Goal: Task Accomplishment & Management: Use online tool/utility

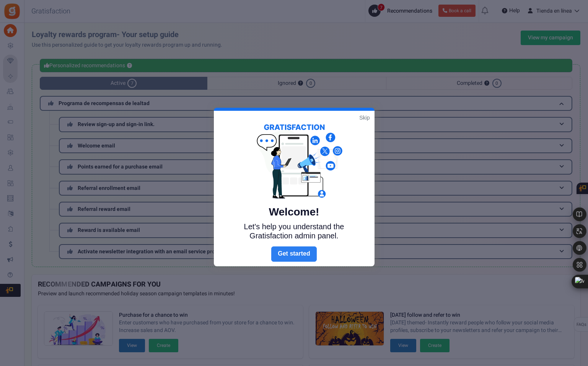
click at [301, 257] on link "Next" at bounding box center [293, 254] width 45 height 15
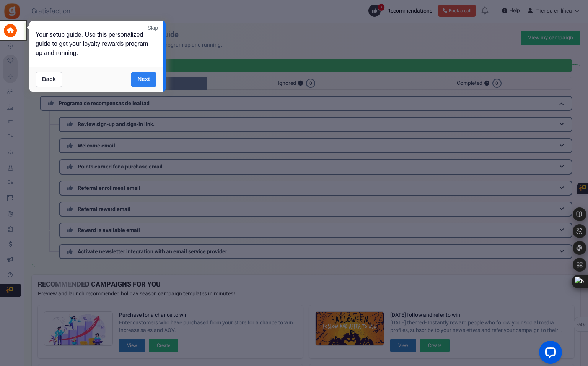
click at [139, 78] on link "Next" at bounding box center [144, 79] width 26 height 15
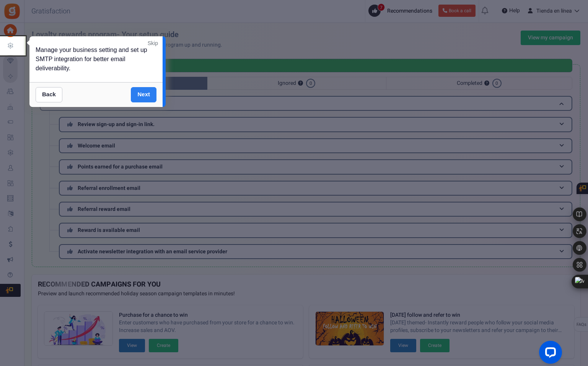
click at [143, 94] on link "Next" at bounding box center [144, 94] width 26 height 15
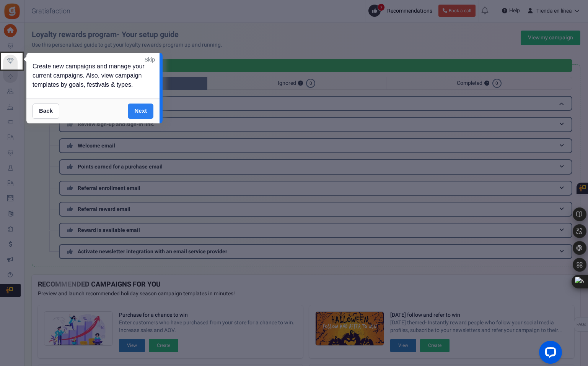
click at [144, 112] on link "Next" at bounding box center [141, 111] width 26 height 15
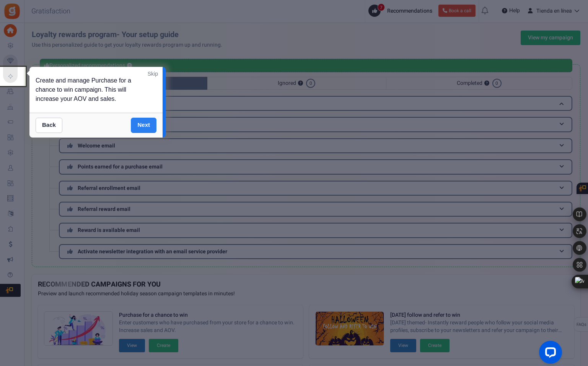
click at [142, 123] on link "Next" at bounding box center [144, 125] width 26 height 15
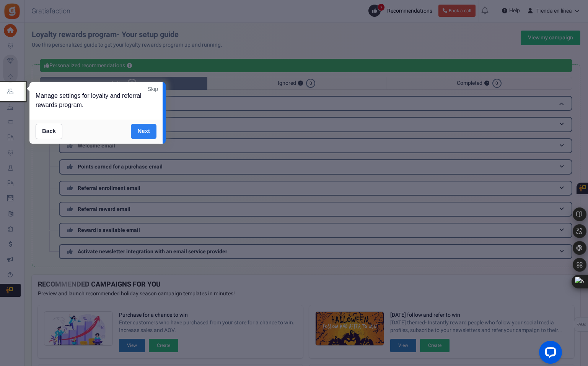
click at [143, 130] on link "Next" at bounding box center [144, 131] width 26 height 15
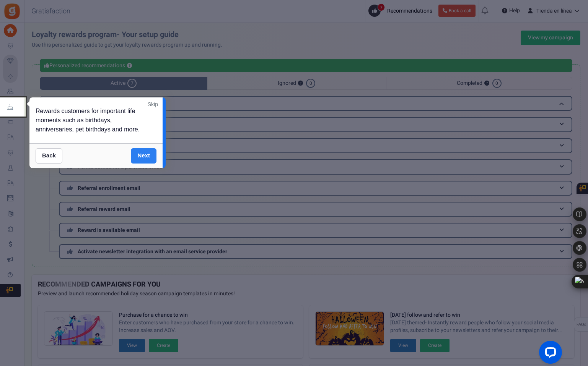
click at [144, 154] on link "Next" at bounding box center [144, 155] width 26 height 15
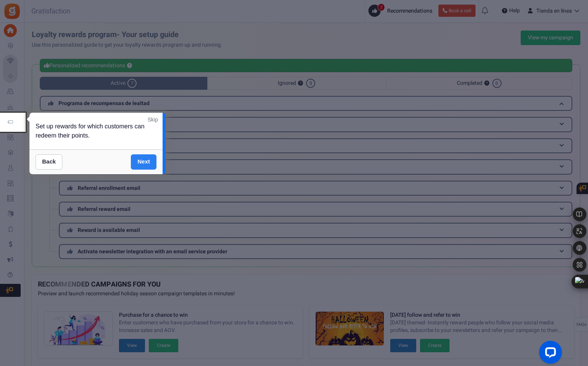
click at [148, 161] on link "Next" at bounding box center [144, 161] width 26 height 15
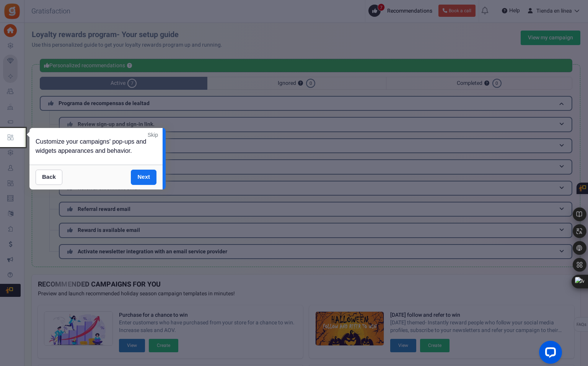
click at [148, 177] on link "Next" at bounding box center [144, 177] width 26 height 15
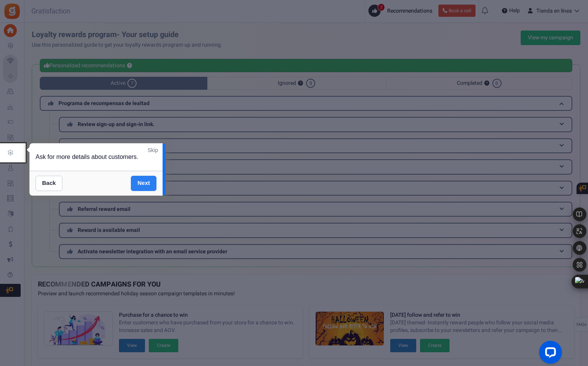
click at [148, 183] on link "Next" at bounding box center [144, 183] width 26 height 15
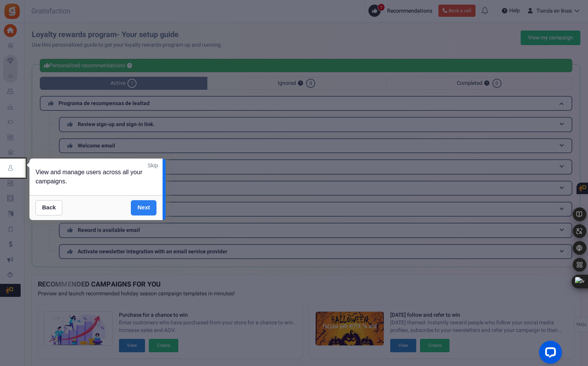
click at [140, 206] on link "Next" at bounding box center [144, 207] width 26 height 15
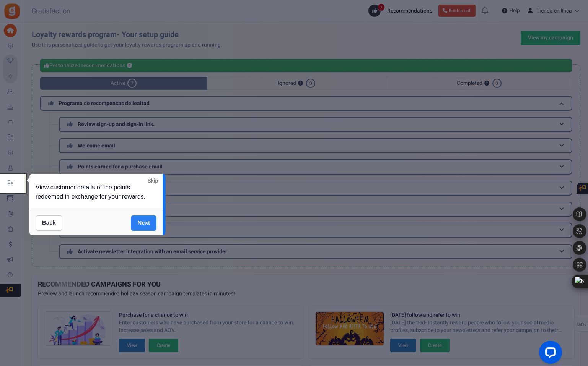
click at [145, 222] on link "Next" at bounding box center [144, 223] width 26 height 15
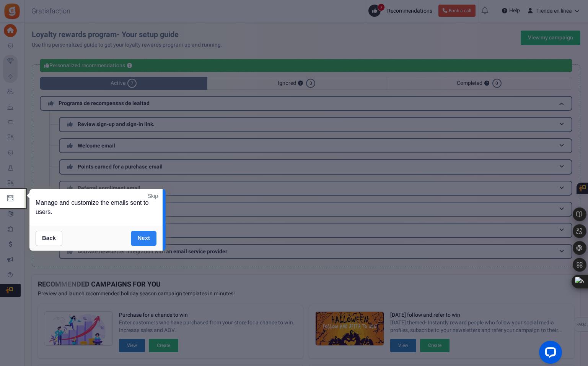
click at [147, 233] on link "Next" at bounding box center [144, 238] width 26 height 15
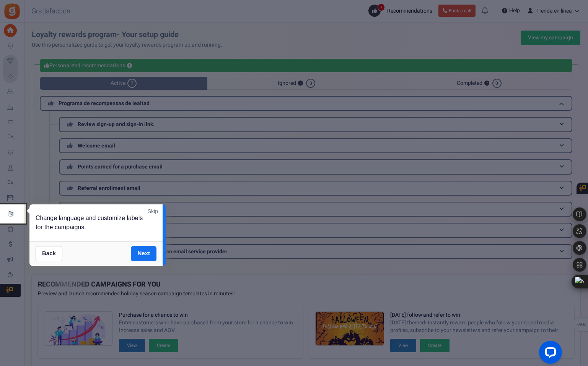
click at [146, 244] on div "Back Next" at bounding box center [95, 253] width 133 height 25
click at [135, 253] on link "Next" at bounding box center [144, 253] width 26 height 15
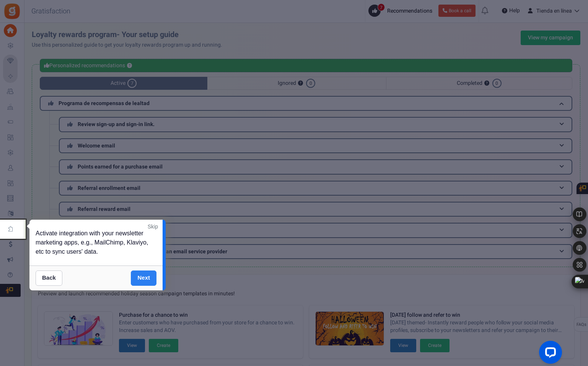
click at [149, 278] on link "Next" at bounding box center [144, 278] width 26 height 15
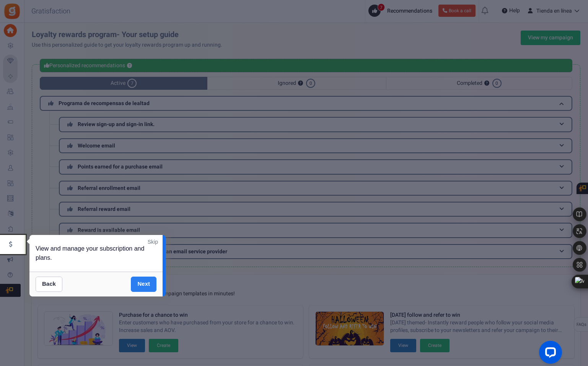
click at [148, 281] on link "Next" at bounding box center [144, 284] width 26 height 15
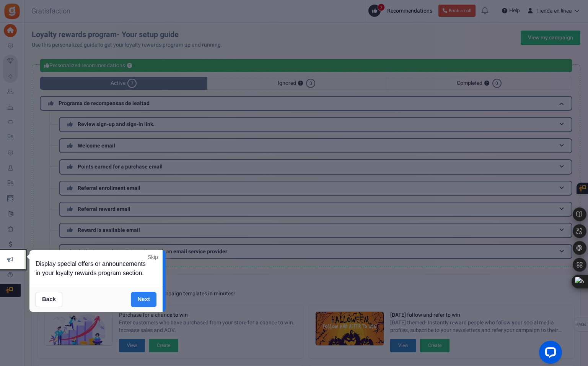
click at [140, 300] on link "Next" at bounding box center [144, 299] width 26 height 15
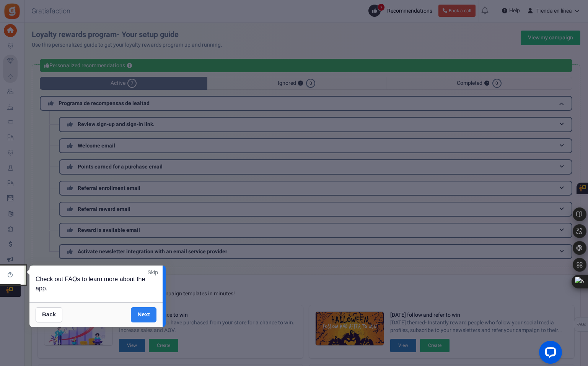
click at [144, 315] on link "Next" at bounding box center [144, 314] width 26 height 15
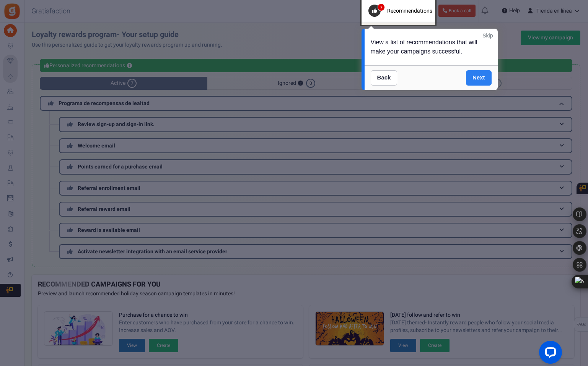
click at [476, 77] on link "Next" at bounding box center [479, 77] width 26 height 15
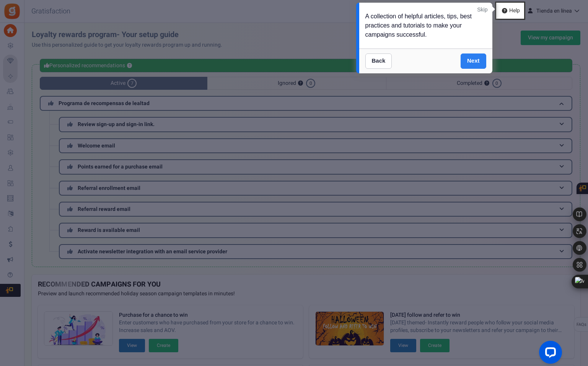
click at [471, 59] on link "Next" at bounding box center [473, 61] width 26 height 15
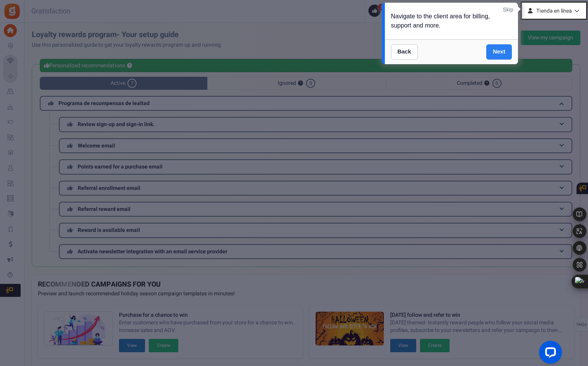
click at [494, 52] on link "Next" at bounding box center [499, 51] width 26 height 15
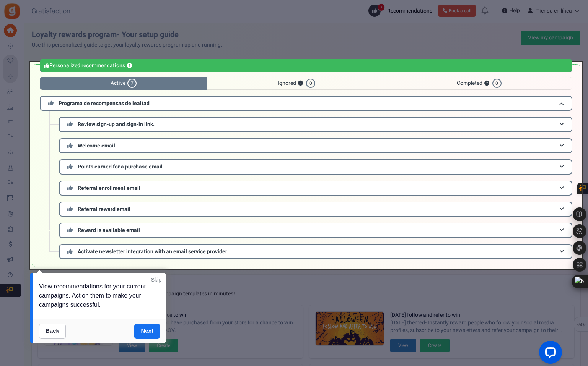
click at [96, 104] on div at bounding box center [306, 165] width 552 height 207
click at [562, 103] on div at bounding box center [306, 165] width 552 height 207
click at [563, 124] on div at bounding box center [306, 165] width 552 height 207
click at [561, 124] on div at bounding box center [306, 165] width 552 height 207
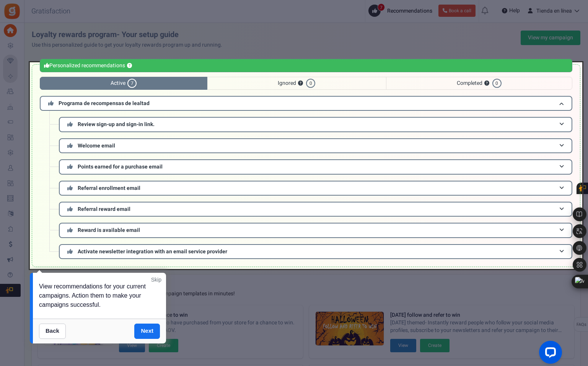
click at [560, 124] on div at bounding box center [306, 165] width 552 height 207
click at [562, 125] on div at bounding box center [306, 165] width 552 height 207
click at [488, 121] on div at bounding box center [306, 165] width 552 height 207
drag, startPoint x: 260, startPoint y: 120, endPoint x: 255, endPoint y: 126, distance: 8.2
click at [260, 121] on div at bounding box center [306, 165] width 552 height 207
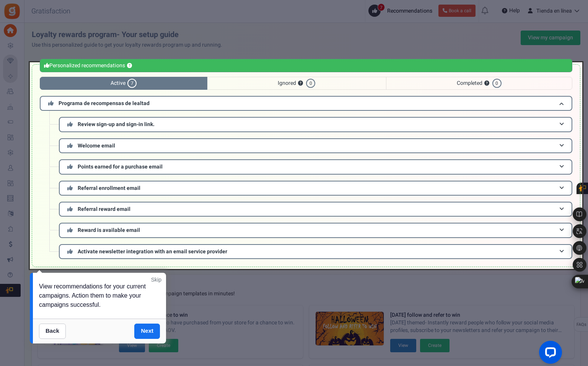
click at [152, 169] on div at bounding box center [306, 165] width 552 height 207
click at [560, 167] on div at bounding box center [306, 165] width 552 height 207
click at [554, 190] on div at bounding box center [306, 165] width 552 height 207
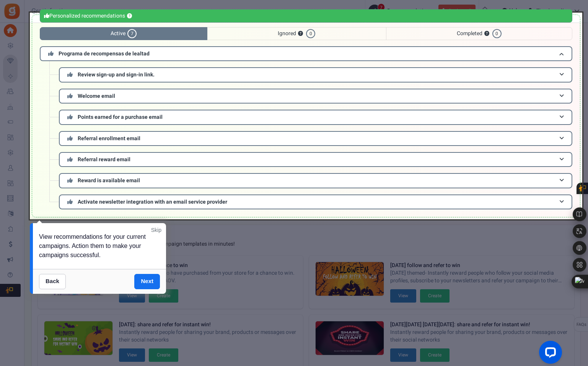
scroll to position [59, 0]
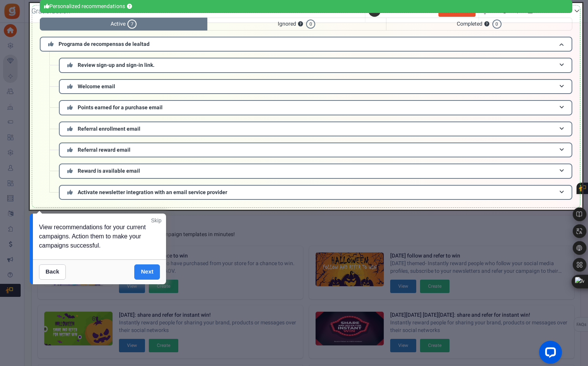
click at [147, 272] on link "Next" at bounding box center [147, 272] width 26 height 15
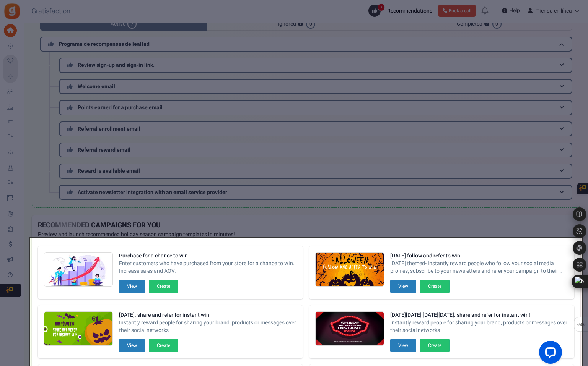
scroll to position [171, 0]
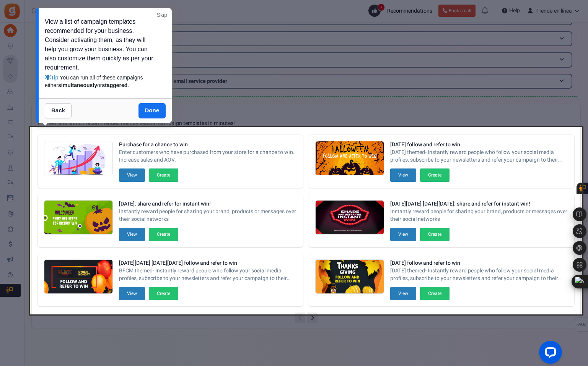
click at [131, 177] on div at bounding box center [306, 221] width 552 height 188
click at [160, 174] on div at bounding box center [306, 221] width 552 height 188
click at [153, 109] on link "Done" at bounding box center [152, 110] width 28 height 15
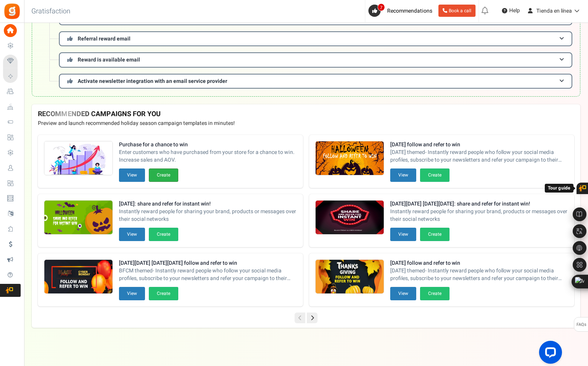
click at [161, 180] on button "Create" at bounding box center [163, 175] width 29 height 13
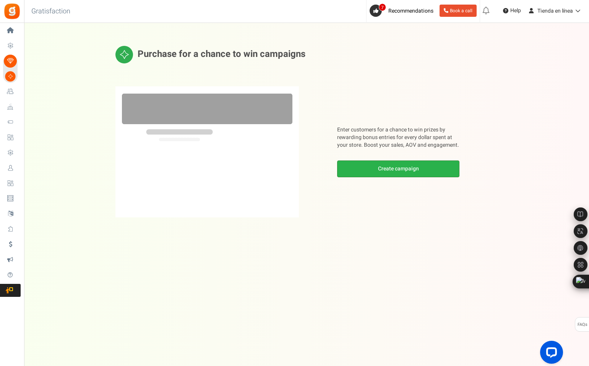
click at [377, 172] on link "Create campaign" at bounding box center [398, 169] width 122 height 17
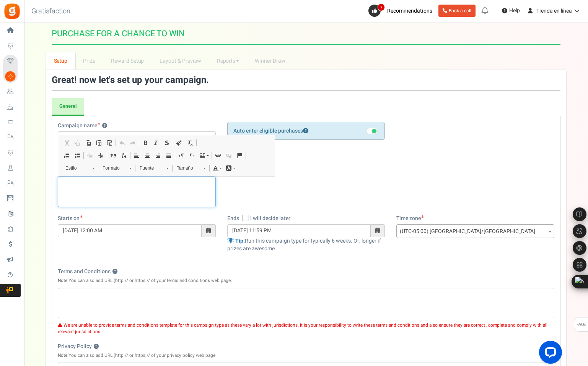
click at [118, 183] on p "Editor de Texto Enriquecido, competition_desc" at bounding box center [137, 183] width 148 height 8
click at [120, 184] on p "Editor de Texto Enriquecido, competition_desc" at bounding box center [137, 183] width 148 height 8
click at [367, 174] on div "Campaign name ? Display Title shown publicly PURCHASE FOR A CHANCE TO WIN This …" at bounding box center [306, 168] width 508 height 93
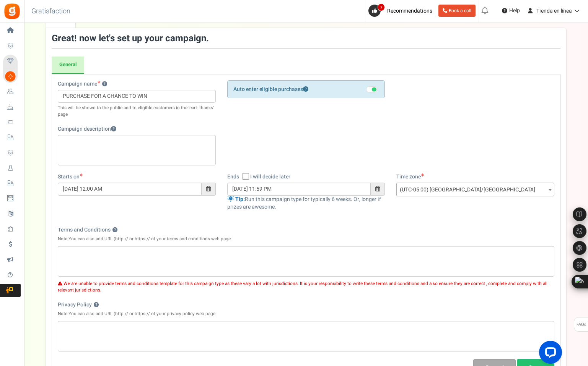
scroll to position [50, 0]
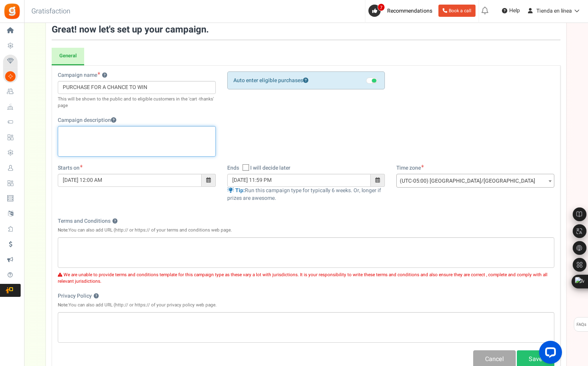
click at [78, 140] on div "Editor de Texto Enriquecido, competition_desc" at bounding box center [137, 141] width 158 height 31
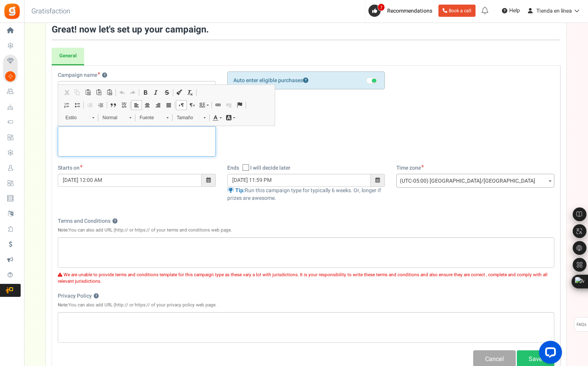
click at [103, 150] on div "Editor de Texto Enriquecido, competition_desc" at bounding box center [137, 141] width 158 height 31
click at [110, 145] on div "Editor de Texto Enriquecido, competition_desc" at bounding box center [137, 141] width 158 height 31
click at [343, 119] on div "Campaign name ? Display Title shown publicly PURCHASE FOR A CHANCE TO WIN This …" at bounding box center [306, 118] width 508 height 93
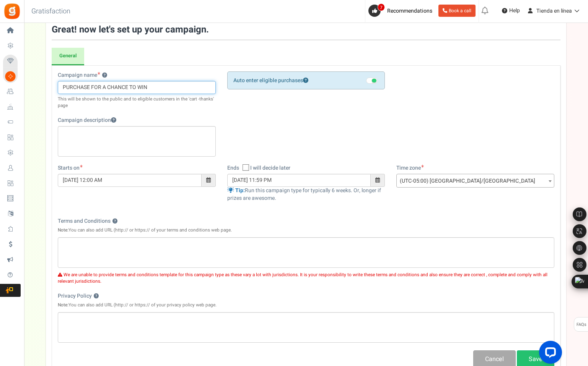
drag, startPoint x: 158, startPoint y: 87, endPoint x: 53, endPoint y: 88, distance: 105.2
click at [52, 88] on div "Campaign name ? Display Title shown publicly PURCHASE FOR A CHANCE TO WIN This …" at bounding box center [136, 118] width 169 height 93
type input "Compra y Gana"
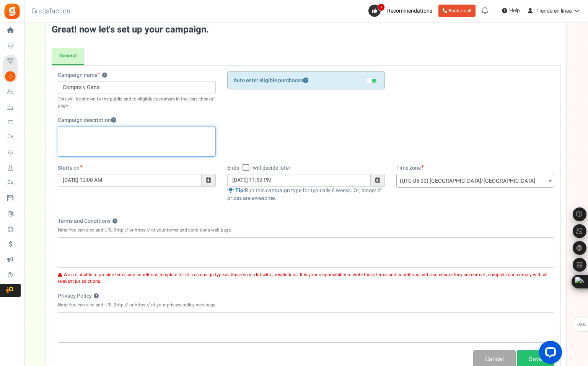
click at [154, 138] on div "Editor de Texto Enriquecido, competition_desc" at bounding box center [137, 141] width 158 height 31
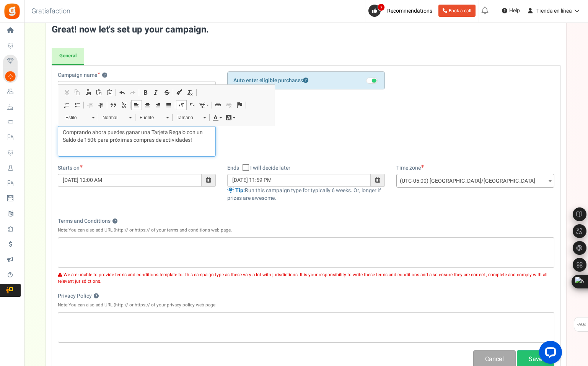
click at [62, 133] on div "Comprando ahora puedes ganar una Tarjeta Regalo con un Saldo de 150€ para próxi…" at bounding box center [137, 141] width 158 height 31
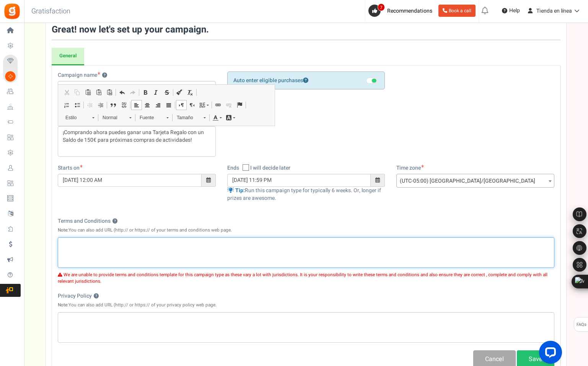
click at [114, 244] on p "Editor de Texto Enriquecido, competition_terms" at bounding box center [306, 244] width 486 height 8
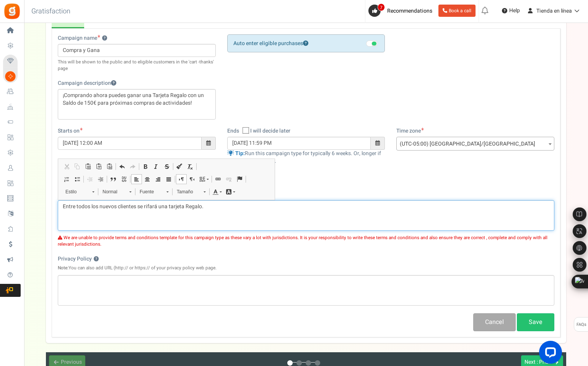
scroll to position [126, 0]
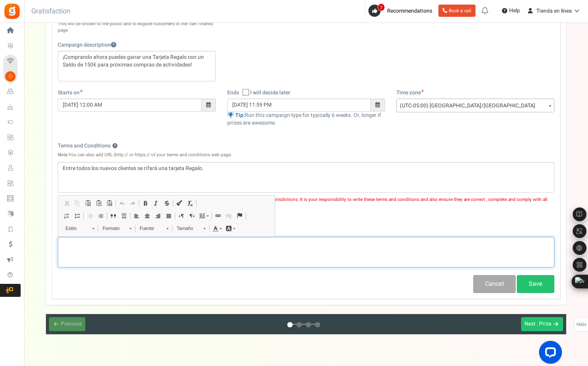
click at [90, 243] on p "Editor de Texto Enriquecido, competition_privacy" at bounding box center [306, 244] width 486 height 8
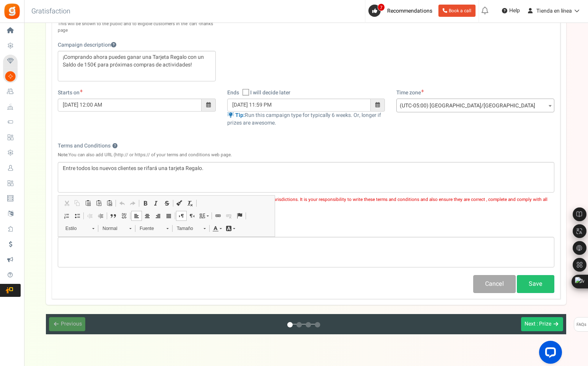
scroll to position [0, 0]
click at [103, 252] on span "Pegar" at bounding box center [106, 249] width 26 height 11
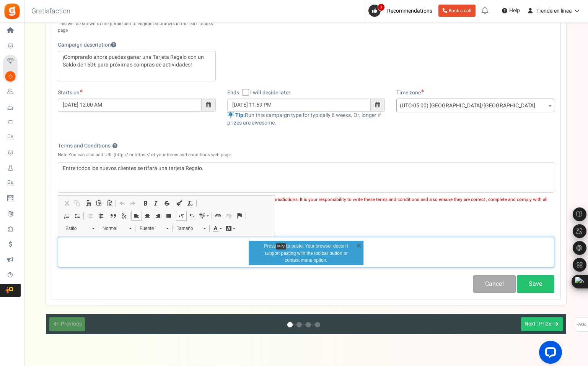
click at [189, 249] on div "Editor de Texto Enriquecido, competition_privacy" at bounding box center [306, 252] width 496 height 31
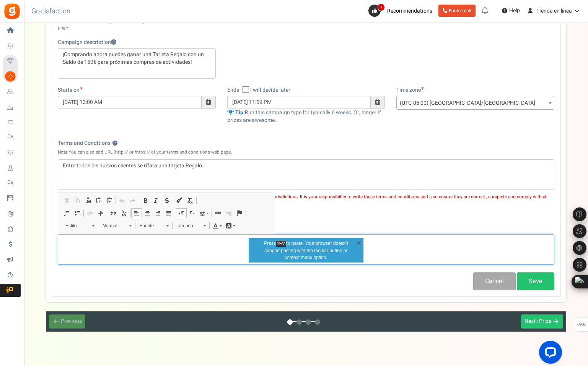
scroll to position [129, 0]
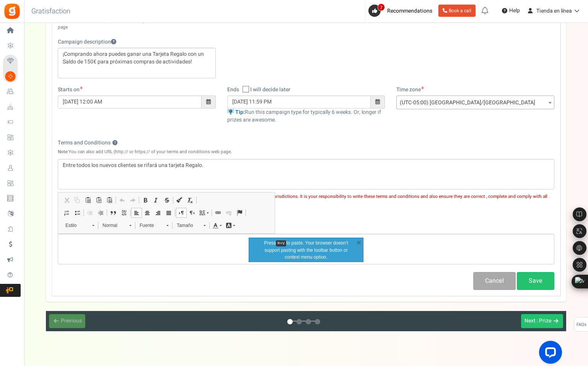
click at [303, 255] on p "Press ⌘+V to paste. Your browser doesn‘t support pasting with the toolbar butto…" at bounding box center [306, 250] width 96 height 21
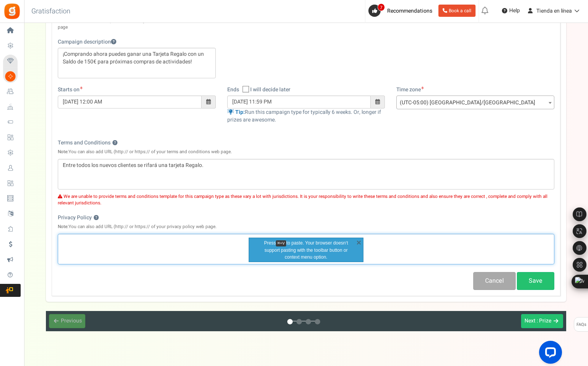
click at [172, 242] on p "Editor de Texto Enriquecido, competition_privacy" at bounding box center [306, 241] width 486 height 8
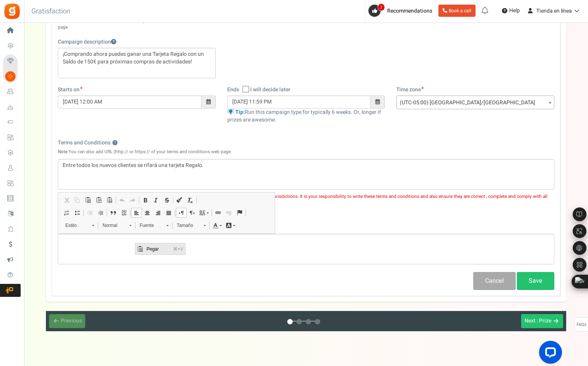
drag, startPoint x: 145, startPoint y: 251, endPoint x: 282, endPoint y: 493, distance: 278.1
click at [145, 251] on span "Pegar" at bounding box center [158, 249] width 26 height 11
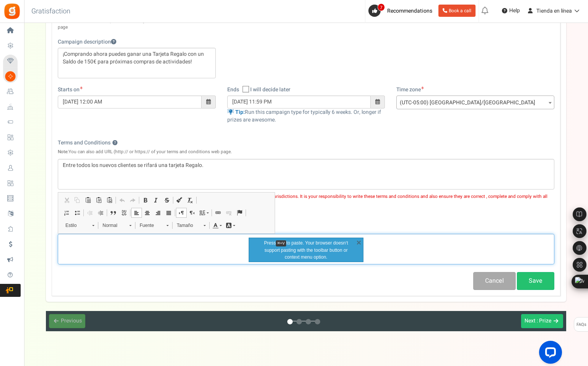
click at [190, 243] on p "Editor de Texto Enriquecido, competition_privacy" at bounding box center [306, 241] width 486 height 8
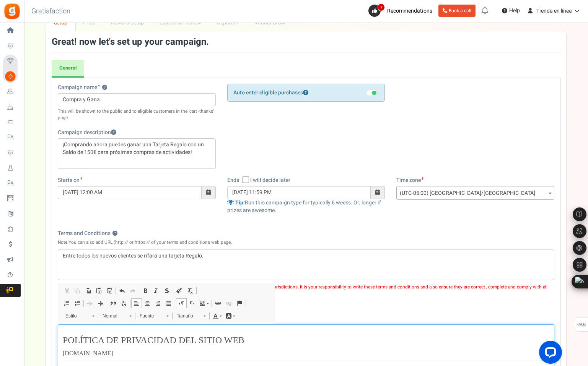
scroll to position [151, 0]
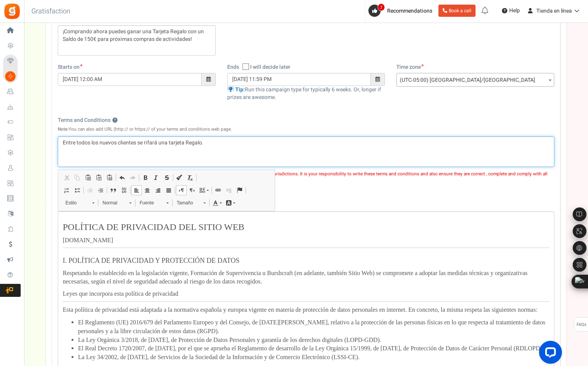
click at [91, 144] on p "Entre todos los nuevos clientes se rifará una tarjeta Regalo." at bounding box center [306, 143] width 486 height 8
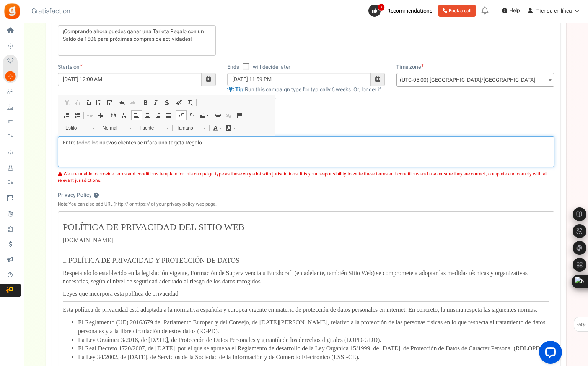
drag, startPoint x: 207, startPoint y: 140, endPoint x: 46, endPoint y: 140, distance: 161.0
click at [81, 146] on p "Editor de Texto Enriquecido, competition_terms" at bounding box center [306, 143] width 486 height 8
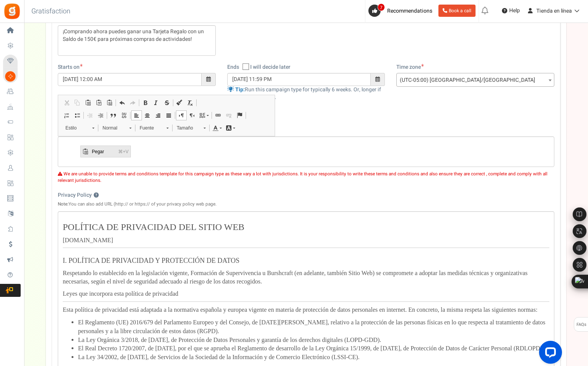
click at [98, 154] on span "Pegar" at bounding box center [103, 151] width 26 height 11
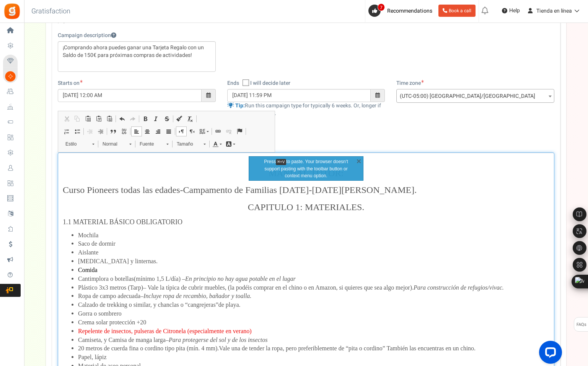
scroll to position [139, 0]
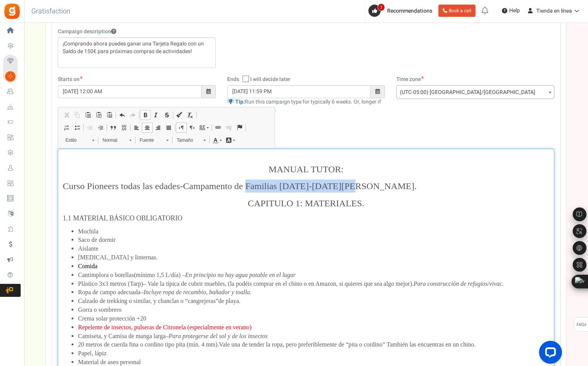
drag, startPoint x: 247, startPoint y: 183, endPoint x: 341, endPoint y: 187, distance: 93.8
click at [341, 187] on p "Curso Pioneers todas las edades-Campamento de Familias [DATE]-[DATE][PERSON_NAM…" at bounding box center [306, 186] width 486 height 13
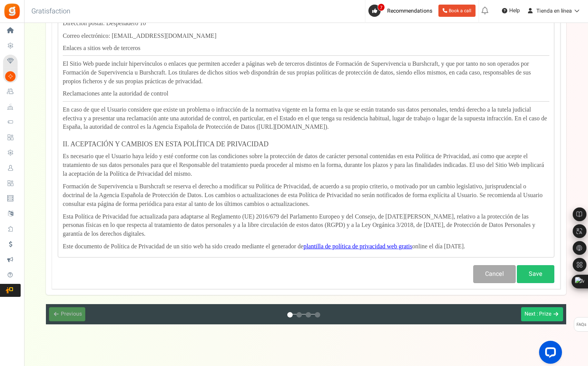
scroll to position [5550, 0]
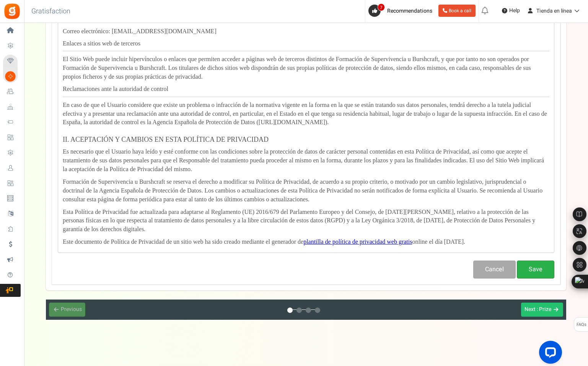
click at [533, 271] on button "Save" at bounding box center [535, 270] width 37 height 18
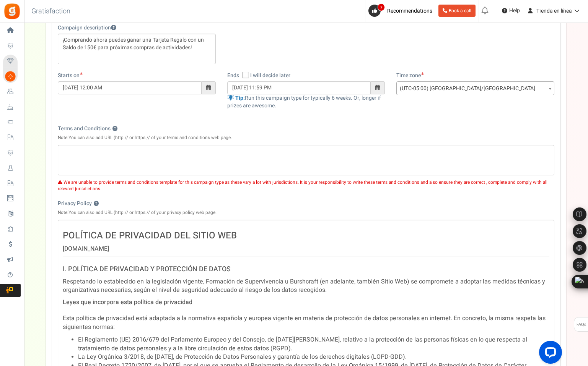
scroll to position [145, 0]
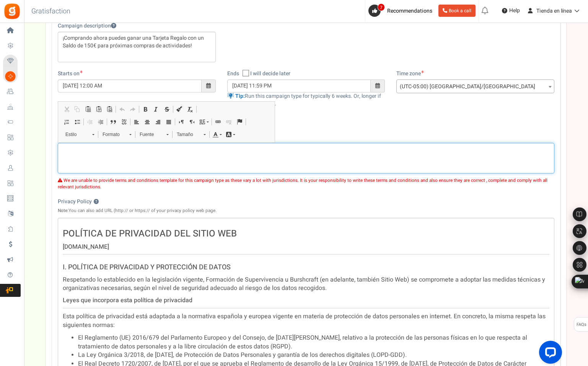
click at [120, 151] on p "Editor de Texto Enriquecido, competition_terms" at bounding box center [306, 150] width 486 height 8
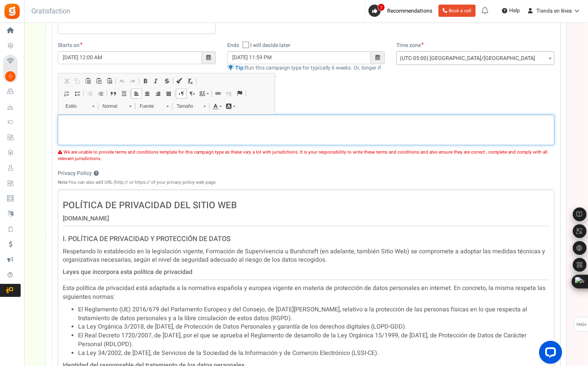
scroll to position [174, 0]
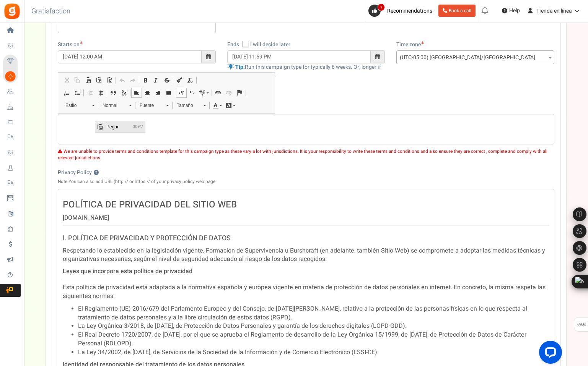
click at [111, 125] on span "Pegar" at bounding box center [117, 126] width 26 height 11
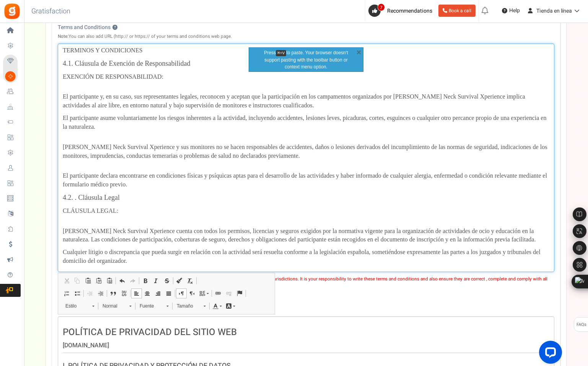
scroll to position [271, 0]
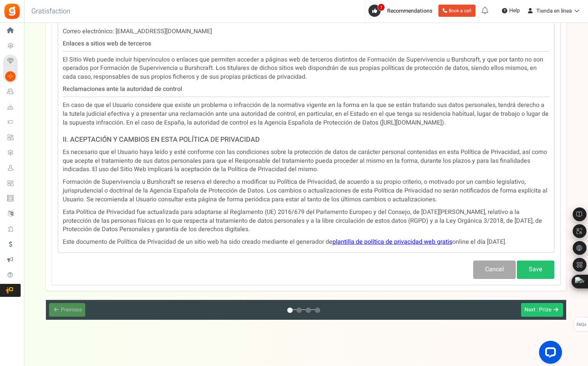
scroll to position [3373, 0]
click at [540, 266] on button "Save" at bounding box center [535, 270] width 37 height 18
click at [535, 308] on div "Next : Prize" at bounding box center [537, 310] width 27 height 7
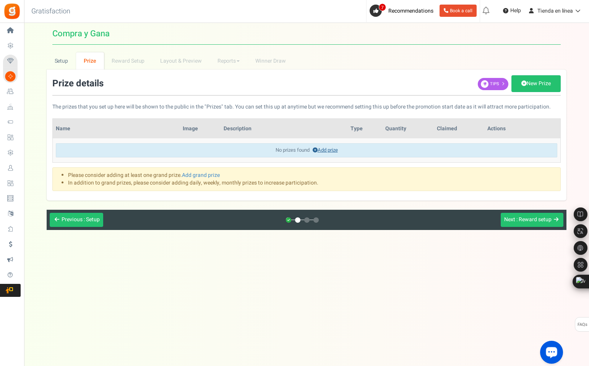
click at [327, 152] on link "Add prize" at bounding box center [325, 149] width 25 height 7
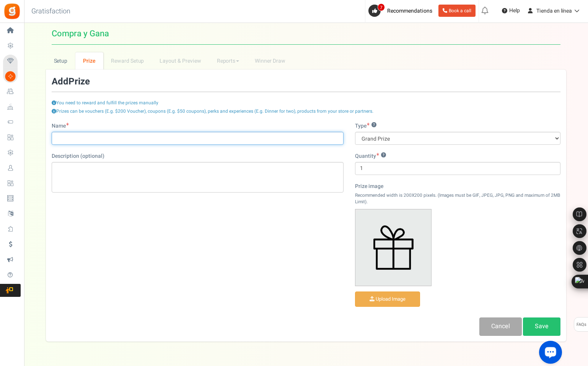
click at [157, 138] on input "Name" at bounding box center [198, 138] width 292 height 13
type input "Curso Internacional Pioneers"
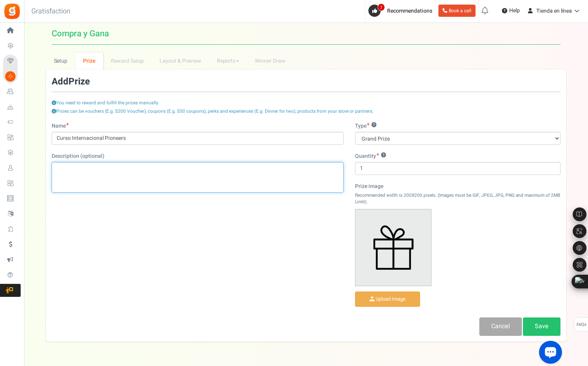
click at [117, 172] on div "Editor de Texto Enriquecido, prize_description" at bounding box center [198, 177] width 292 height 31
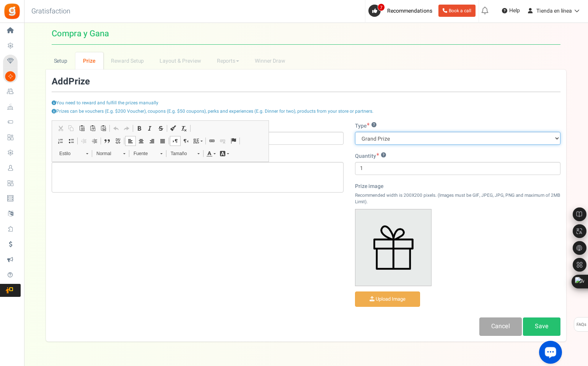
click at [368, 141] on select "Grand Prize Daily Prize Weekly Prize Monthly Prize" at bounding box center [457, 138] width 205 height 13
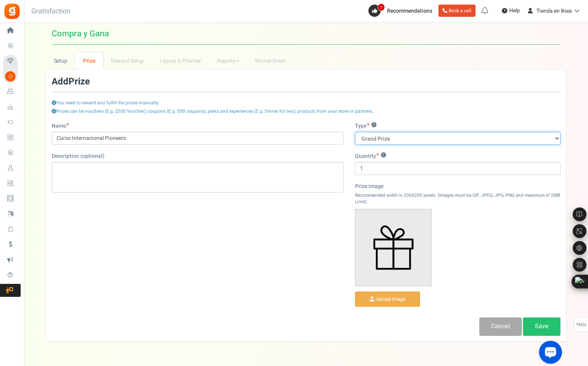
click at [355, 132] on select "Grand Prize Daily Prize Weekly Prize Monthly Prize" at bounding box center [457, 138] width 205 height 13
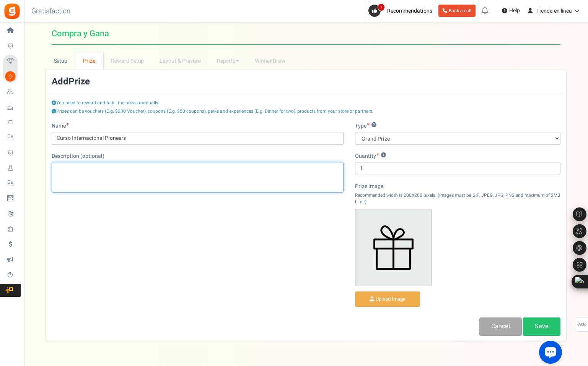
click at [108, 167] on p "Editor de Texto Enriquecido, prize_description" at bounding box center [198, 169] width 282 height 8
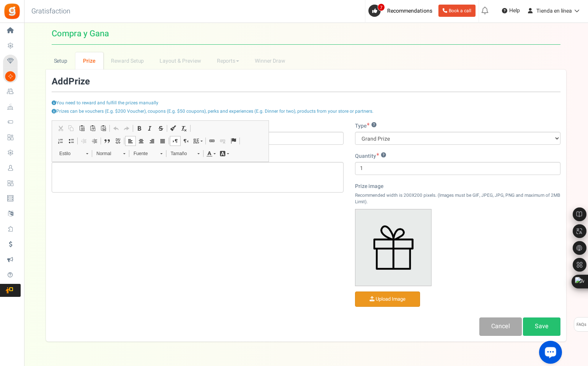
click at [386, 298] on input "file" at bounding box center [387, 299] width 64 height 15
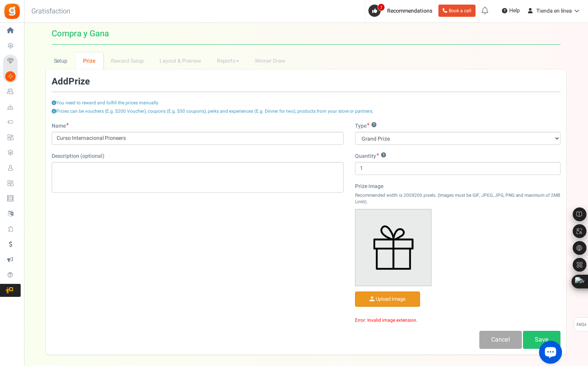
click at [390, 300] on input "file" at bounding box center [387, 299] width 64 height 15
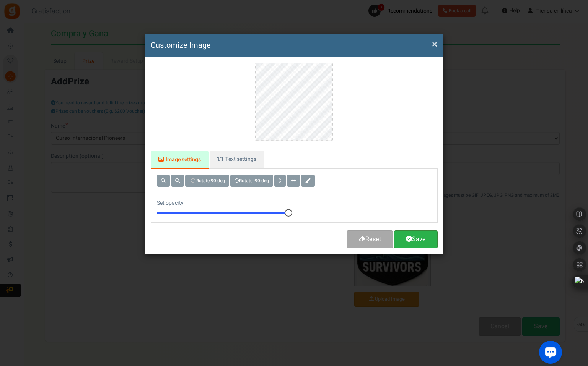
click at [418, 240] on link "Save" at bounding box center [416, 240] width 44 height 18
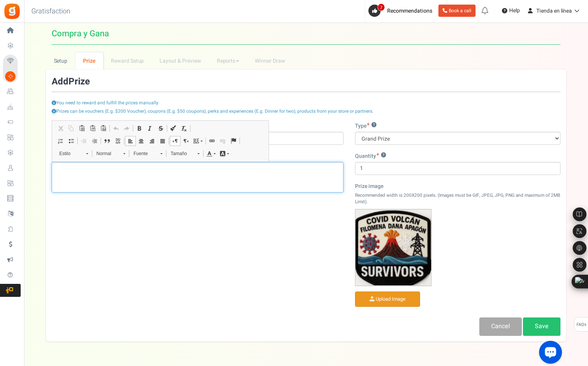
click at [158, 172] on div "Editor de Texto Enriquecido, prize_description" at bounding box center [198, 177] width 292 height 31
click at [127, 172] on p "Editor de Texto Enriquecido, prize_description" at bounding box center [198, 169] width 282 height 8
click at [144, 177] on span "Pegar" at bounding box center [150, 177] width 26 height 11
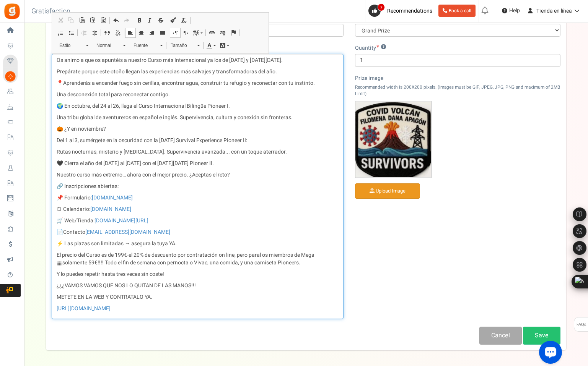
scroll to position [133, 0]
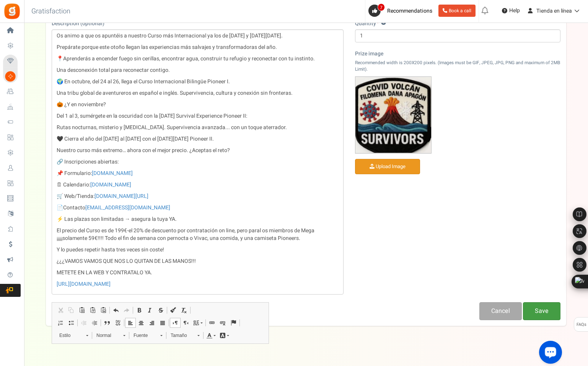
click at [533, 319] on link "Save" at bounding box center [541, 311] width 37 height 18
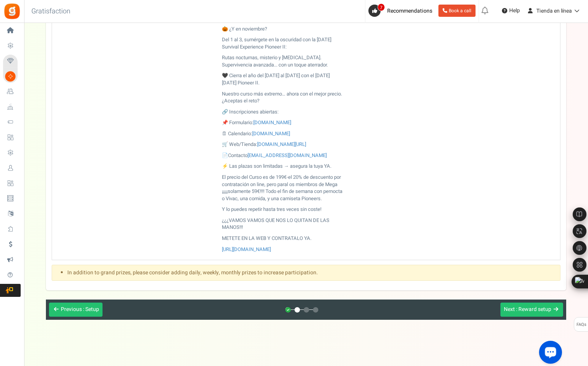
scroll to position [288, 0]
click at [532, 310] on span ": Reward setup" at bounding box center [533, 310] width 35 height 8
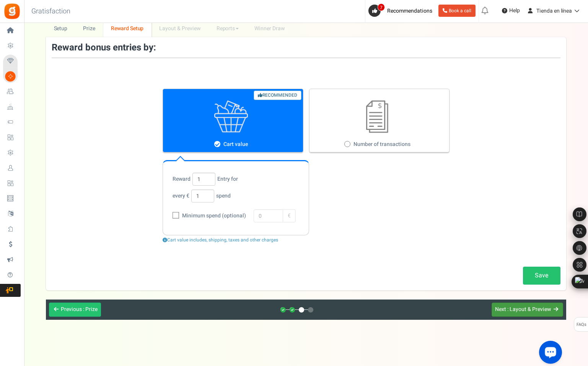
scroll to position [33, 0]
click at [263, 216] on div "Minimum spend (optional) 0 €" at bounding box center [235, 215] width 127 height 15
click at [345, 145] on span at bounding box center [347, 144] width 6 height 6
click at [345, 145] on input "Number of transactions" at bounding box center [346, 144] width 5 height 5
radio input "true"
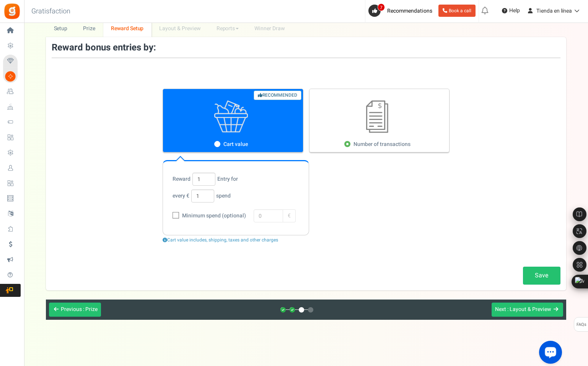
scroll to position [27, 0]
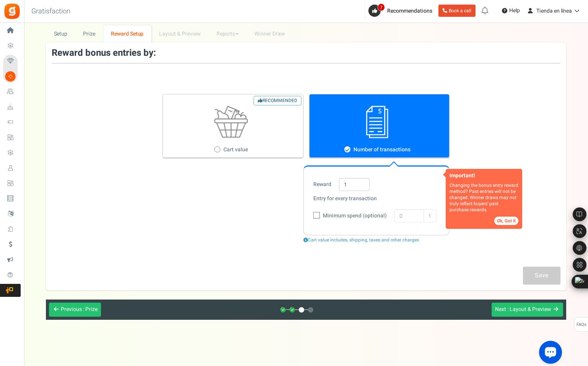
click at [501, 220] on button "Ok, Got it" at bounding box center [506, 221] width 24 height 8
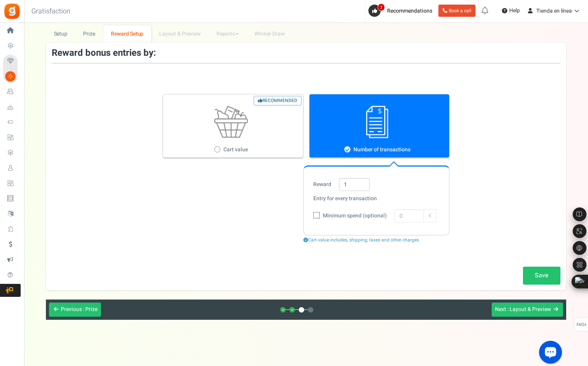
click at [343, 201] on strong "Entry for every transaction" at bounding box center [344, 199] width 63 height 8
click at [350, 186] on input "1" at bounding box center [354, 184] width 31 height 13
click at [381, 152] on div "Recommended Cart value Number of transactions" at bounding box center [306, 126] width 287 height 64
click at [406, 216] on div "Minimum spend (optional) 0 €" at bounding box center [376, 215] width 127 height 15
click at [321, 214] on span "Minimum spend (optional)" at bounding box center [354, 216] width 66 height 8
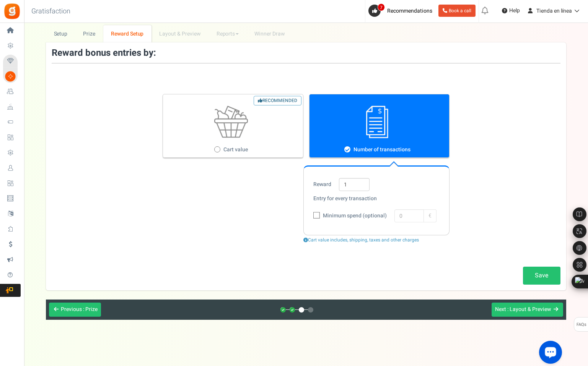
click at [310, 214] on input "Minimum spend (optional)" at bounding box center [308, 216] width 5 height 5
checkbox input "true"
click at [396, 216] on input "0" at bounding box center [408, 216] width 29 height 13
click at [403, 216] on input "0" at bounding box center [408, 216] width 29 height 13
type input "1"
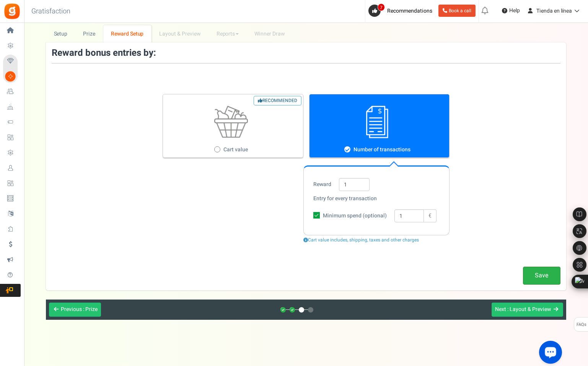
click at [536, 278] on link "Save" at bounding box center [541, 276] width 37 height 18
click at [219, 148] on span at bounding box center [217, 149] width 6 height 6
click at [219, 148] on input "Recommended Cart value" at bounding box center [216, 150] width 5 height 5
radio input "true"
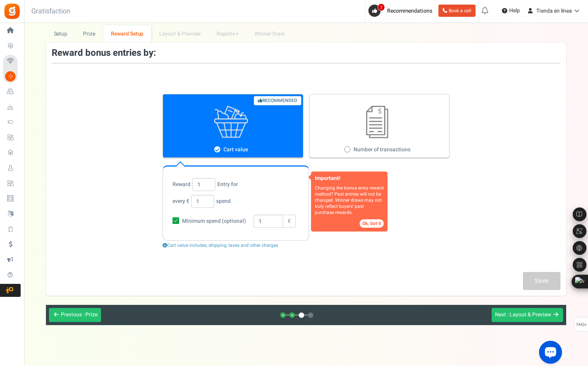
click at [367, 224] on button "Ok, Got it" at bounding box center [371, 223] width 24 height 8
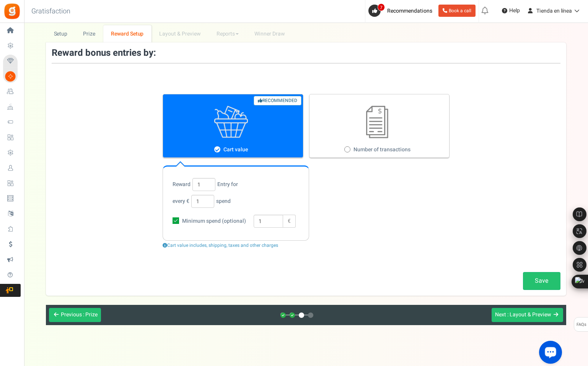
click at [538, 284] on link "Save" at bounding box center [541, 281] width 37 height 18
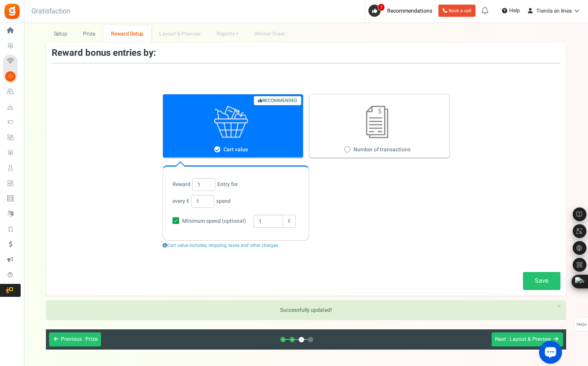
click at [533, 339] on div at bounding box center [549, 354] width 32 height 32
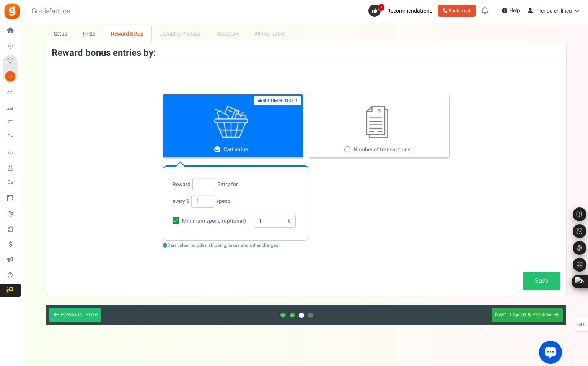
click at [513, 317] on span ": Layout & Preview" at bounding box center [529, 315] width 44 height 8
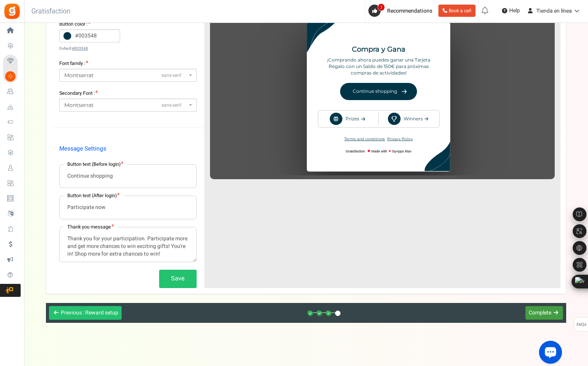
scroll to position [170, 0]
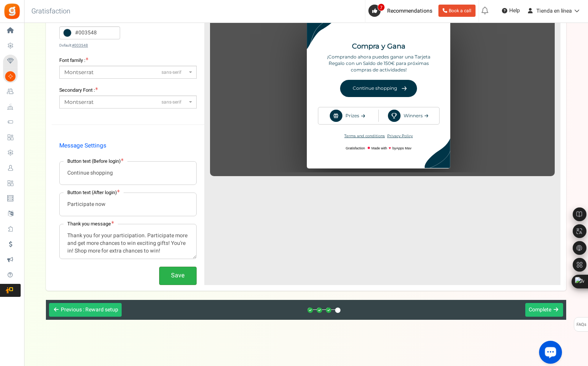
click at [179, 278] on button "Save" at bounding box center [177, 276] width 37 height 18
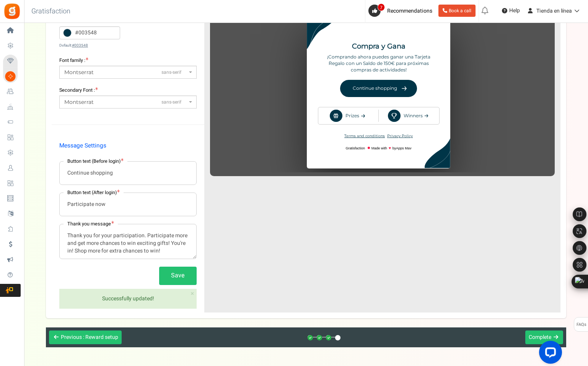
click at [538, 339] on div at bounding box center [549, 354] width 32 height 32
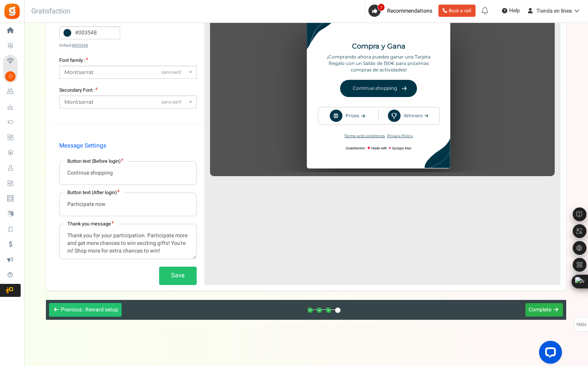
click at [541, 310] on span "Complete" at bounding box center [539, 310] width 23 height 8
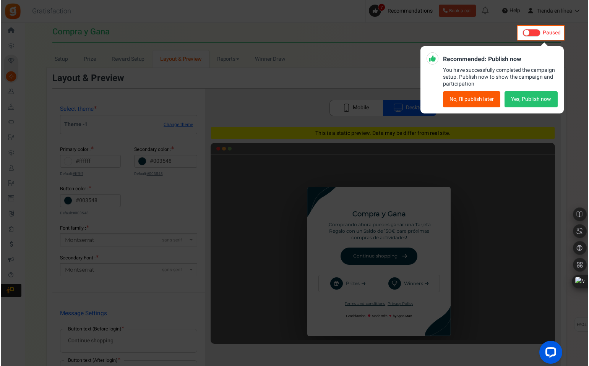
scroll to position [0, 0]
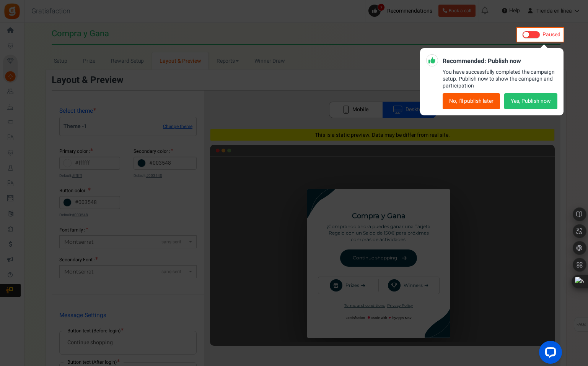
click at [530, 103] on button "Yes, Publish now" at bounding box center [530, 101] width 53 height 16
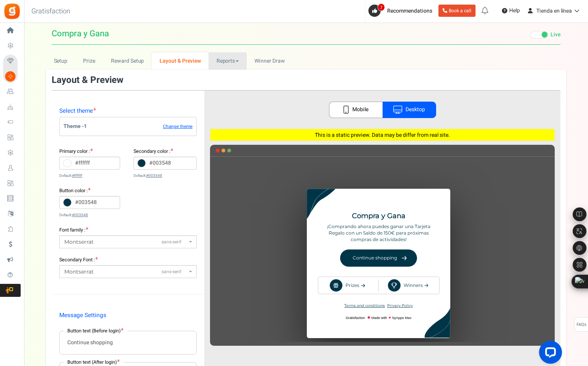
click at [229, 59] on link "Reports" at bounding box center [227, 60] width 38 height 17
click at [234, 78] on link "Users" at bounding box center [238, 77] width 61 height 11
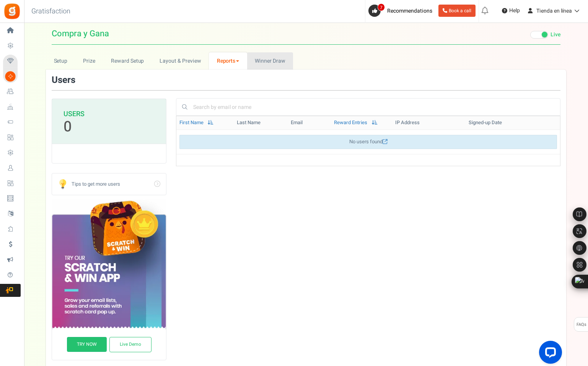
click at [262, 61] on span "Winner Draw" at bounding box center [270, 61] width 30 height 8
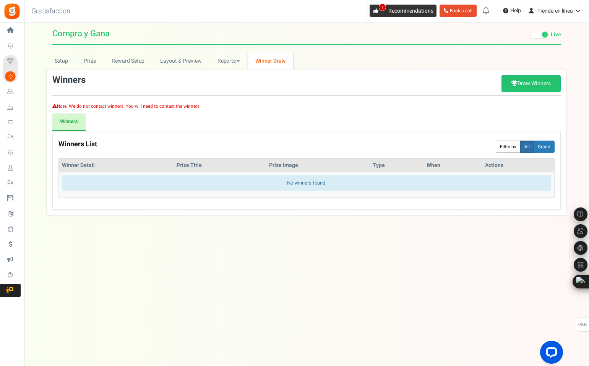
click at [374, 10] on icon at bounding box center [376, 10] width 5 height 5
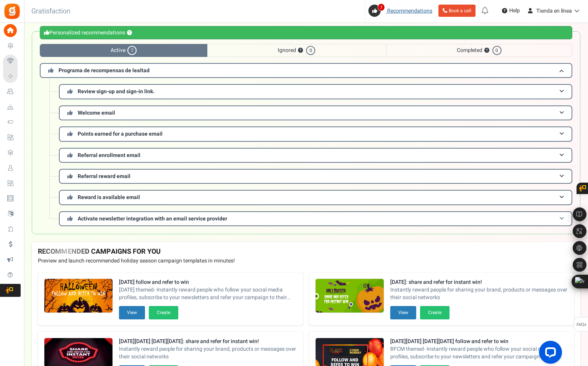
scroll to position [25, 0]
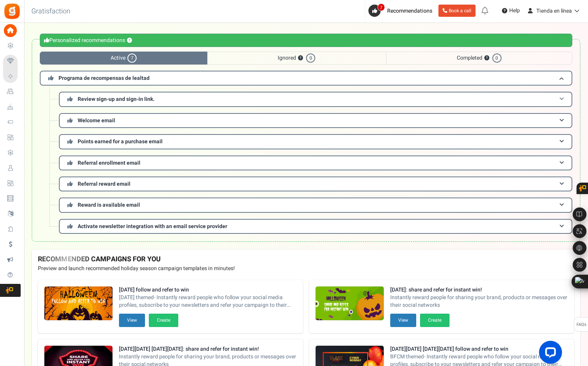
click at [556, 100] on h3 "Review sign-up and sign-in link." at bounding box center [315, 99] width 513 height 15
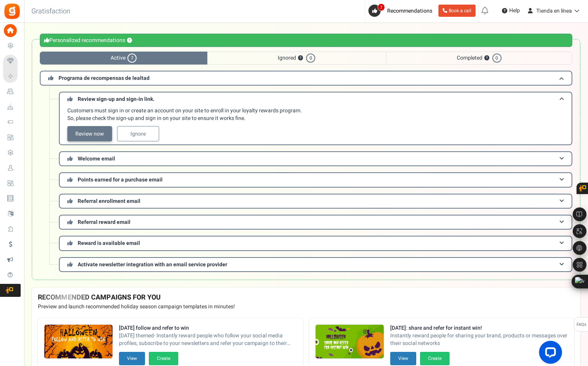
click at [94, 137] on link "Review now" at bounding box center [89, 133] width 45 height 15
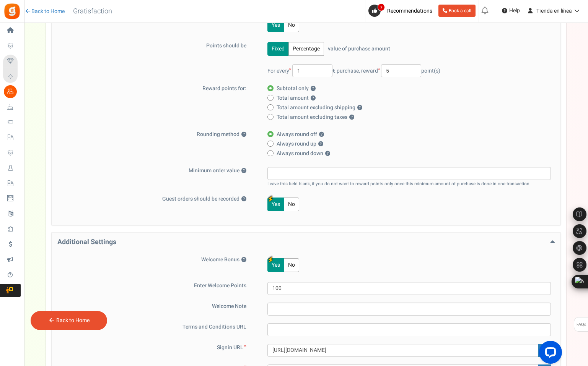
scroll to position [282, 0]
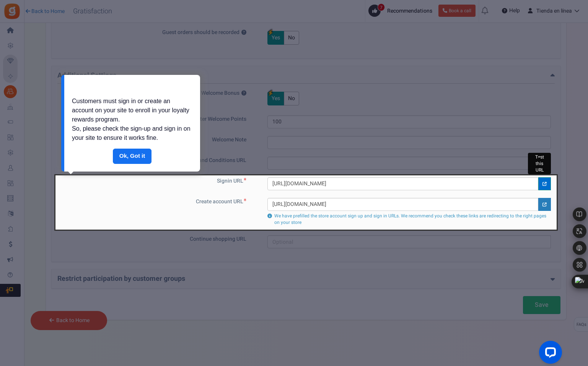
click at [545, 185] on icon at bounding box center [544, 184] width 4 height 4
click at [545, 184] on icon at bounding box center [544, 184] width 4 height 4
